Goal: Task Accomplishment & Management: Use online tool/utility

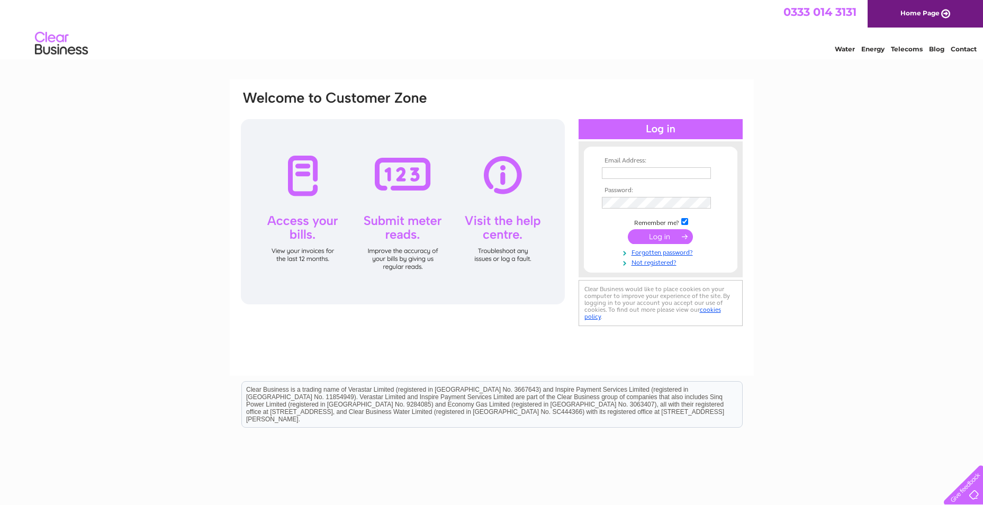
type input "rodger278@btinternet.com"
click at [664, 235] on input "submit" at bounding box center [660, 236] width 65 height 15
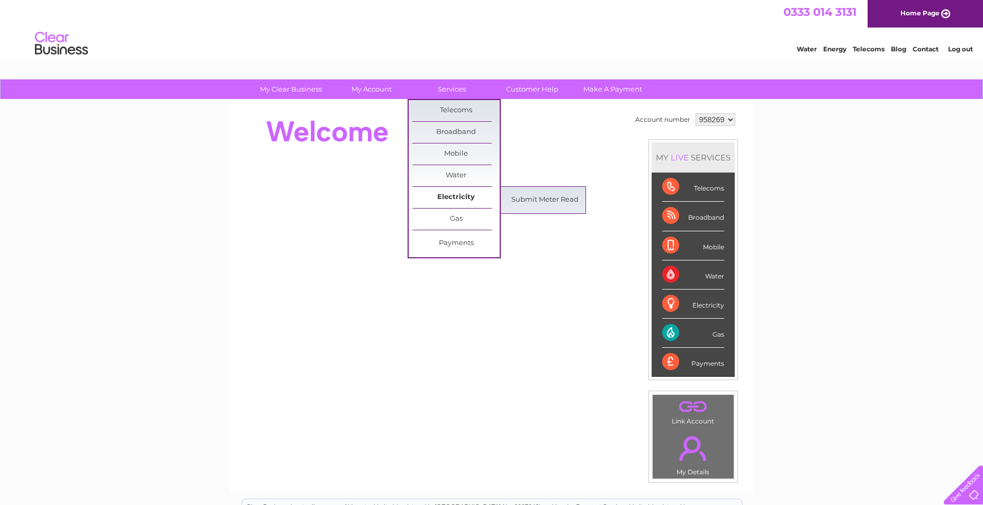
click at [462, 195] on link "Electricity" at bounding box center [456, 197] width 87 height 21
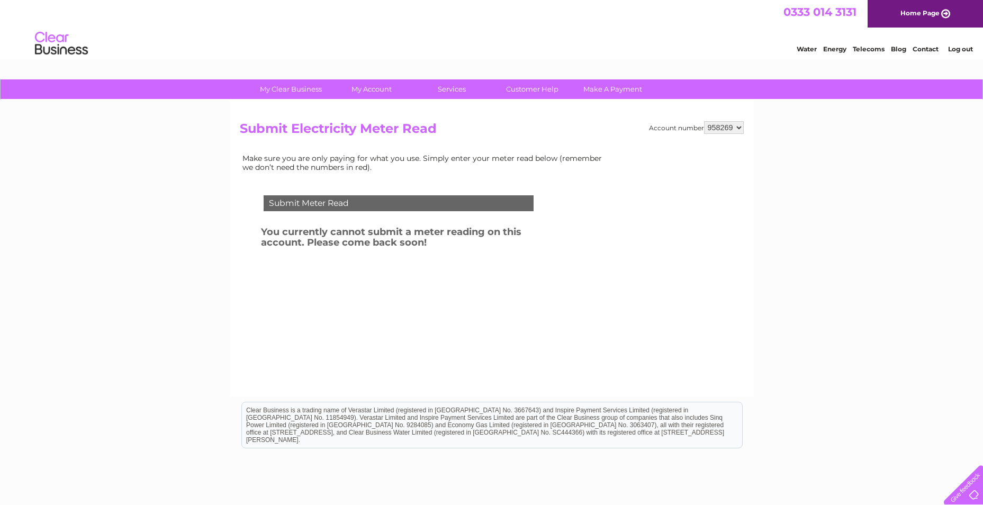
click at [425, 201] on div "Submit Meter Read" at bounding box center [399, 203] width 270 height 16
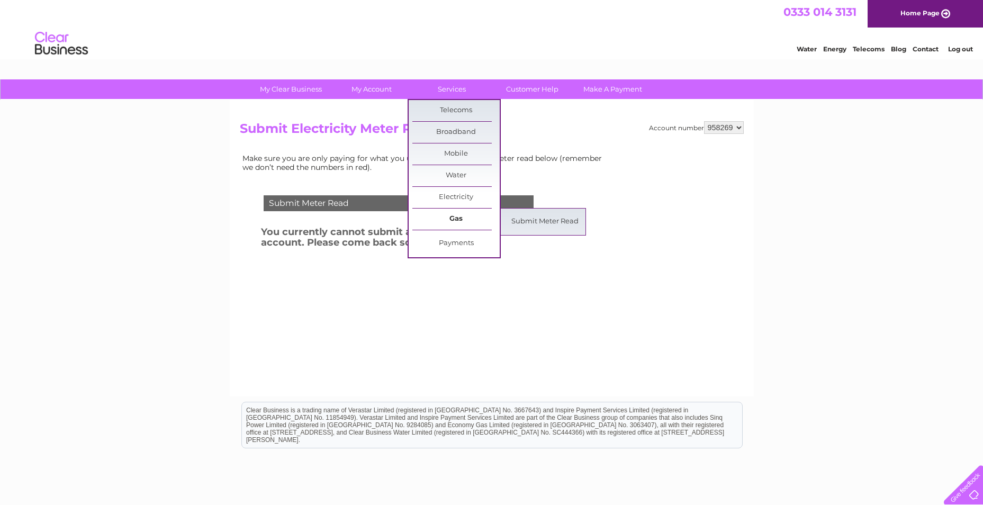
click at [458, 218] on link "Gas" at bounding box center [456, 219] width 87 height 21
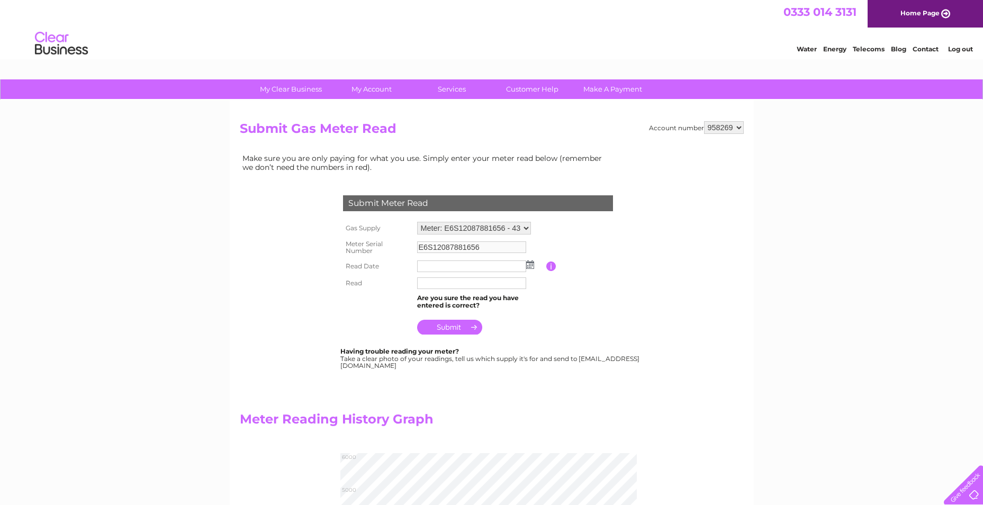
click at [458, 265] on input "text" at bounding box center [471, 267] width 109 height 12
click at [470, 264] on input "text" at bounding box center [472, 267] width 110 height 13
click at [533, 267] on img at bounding box center [531, 265] width 8 height 8
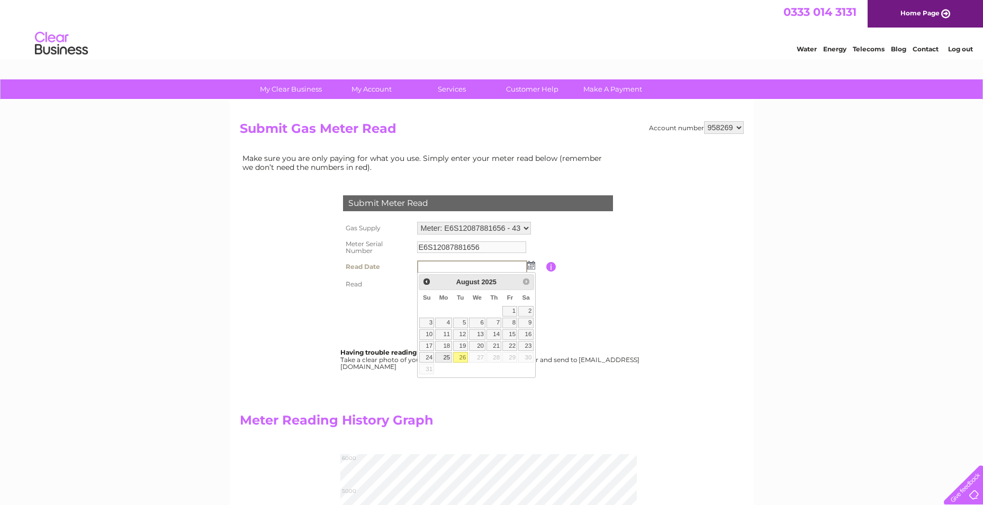
click at [447, 357] on link "25" at bounding box center [443, 357] width 16 height 11
type input "2025/08/25"
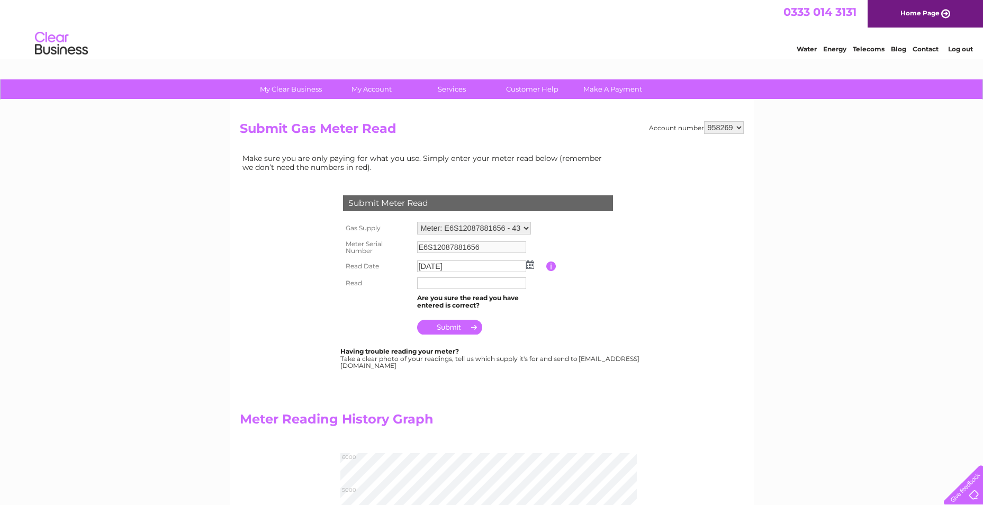
click at [446, 277] on td at bounding box center [481, 283] width 132 height 17
click at [445, 280] on input "text" at bounding box center [471, 283] width 109 height 12
type input "05047"
click at [437, 331] on input "submit" at bounding box center [449, 327] width 65 height 15
